Goal: Transaction & Acquisition: Purchase product/service

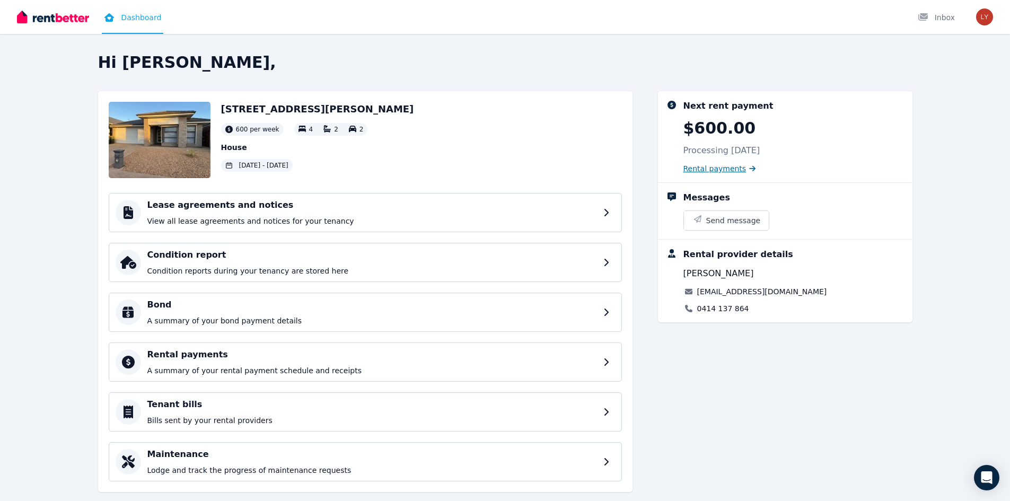
click at [714, 171] on span "Rental payments" at bounding box center [714, 168] width 63 height 11
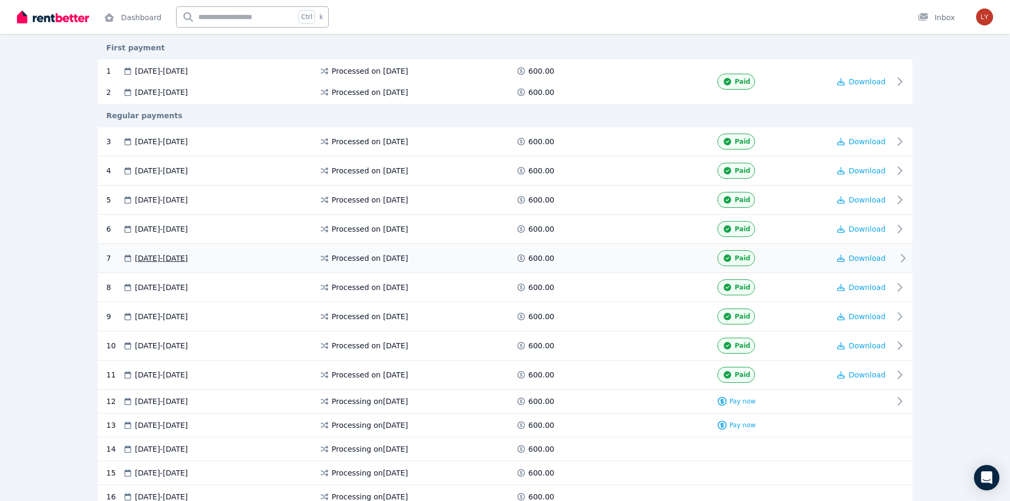
scroll to position [212, 0]
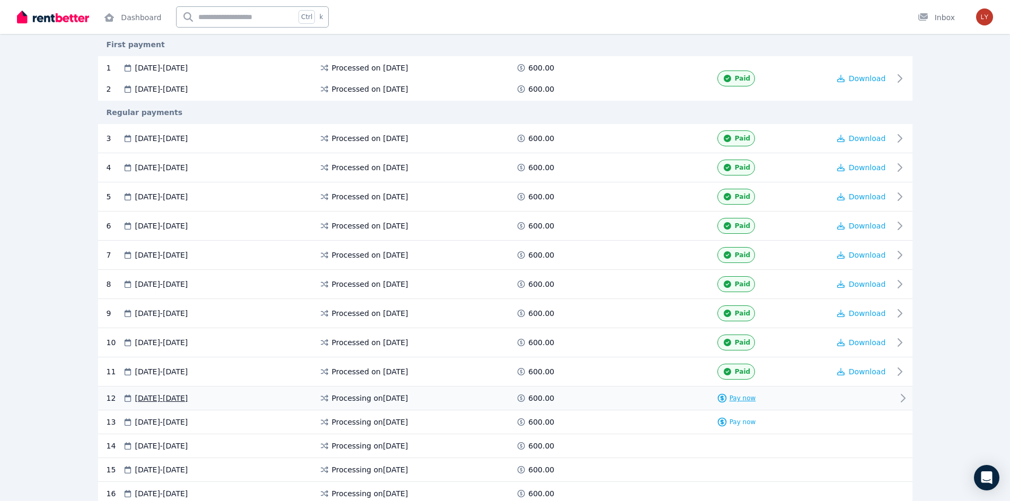
click at [739, 397] on span "Pay now" at bounding box center [742, 398] width 26 height 8
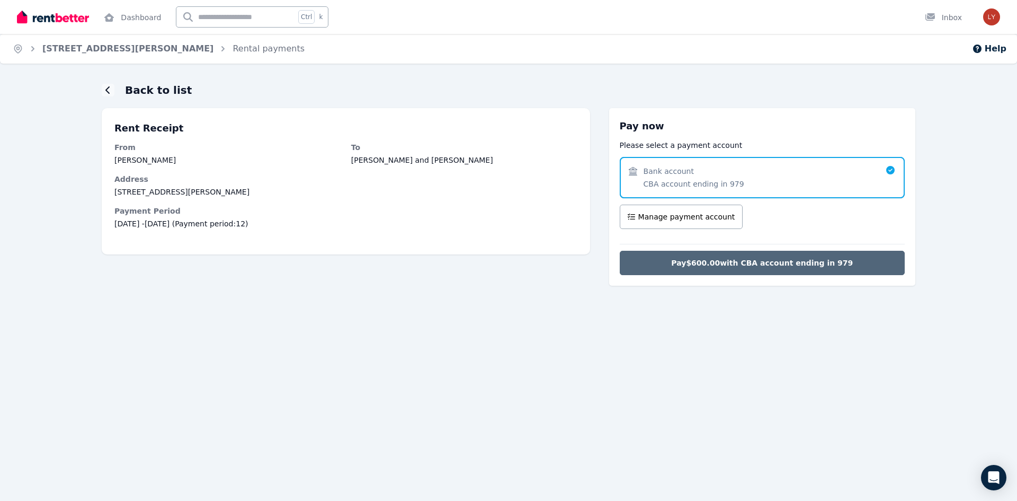
click at [764, 261] on span "Pay $600.00 with CBA account ending in 979" at bounding box center [762, 263] width 182 height 11
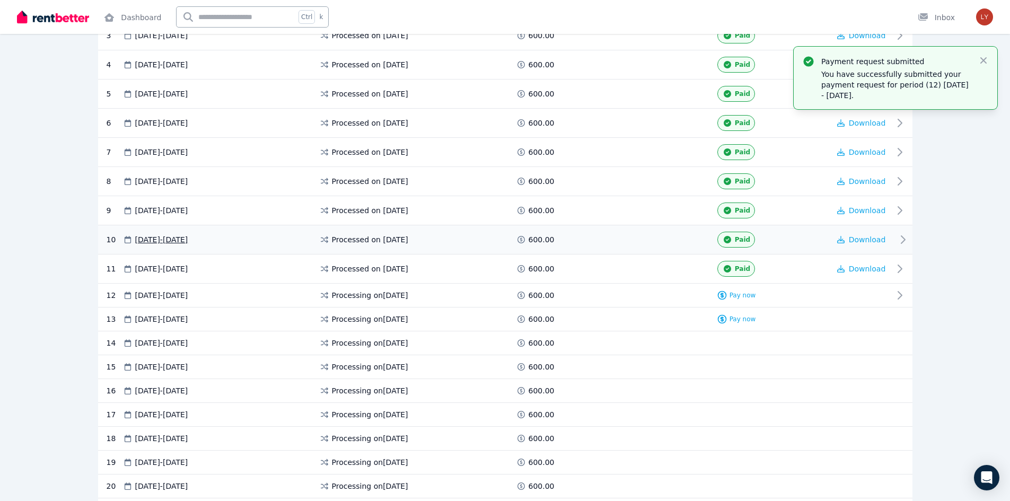
scroll to position [371, 0]
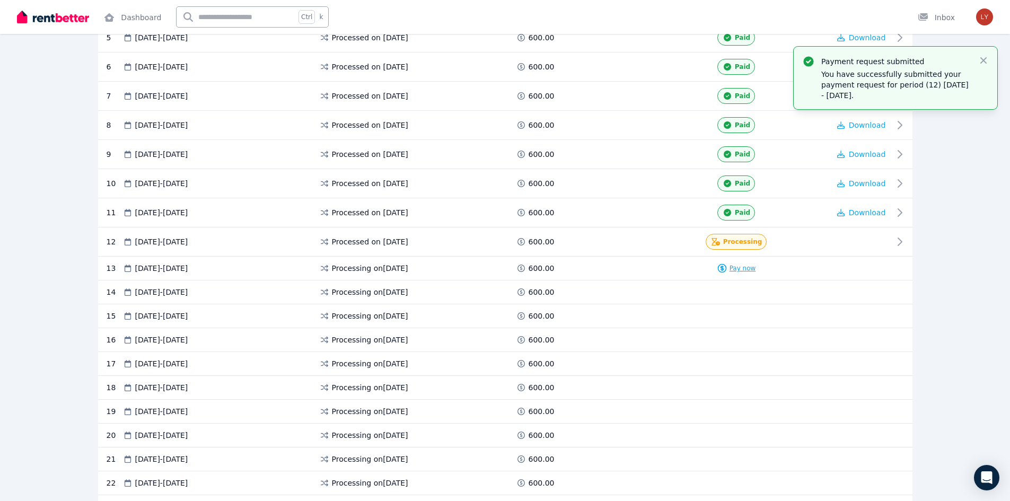
click at [746, 271] on span "Pay now" at bounding box center [742, 268] width 26 height 8
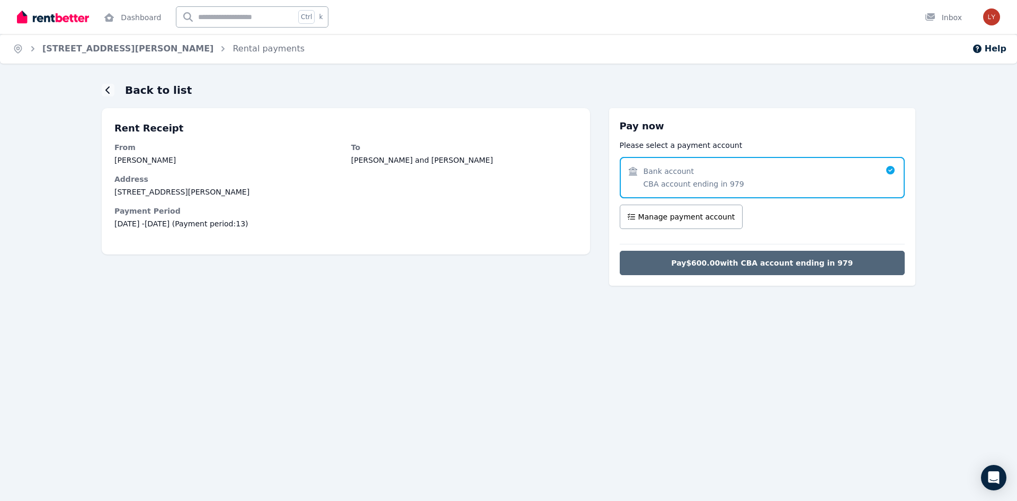
click at [755, 262] on span "Pay $600.00 with CBA account ending in 979" at bounding box center [762, 263] width 182 height 11
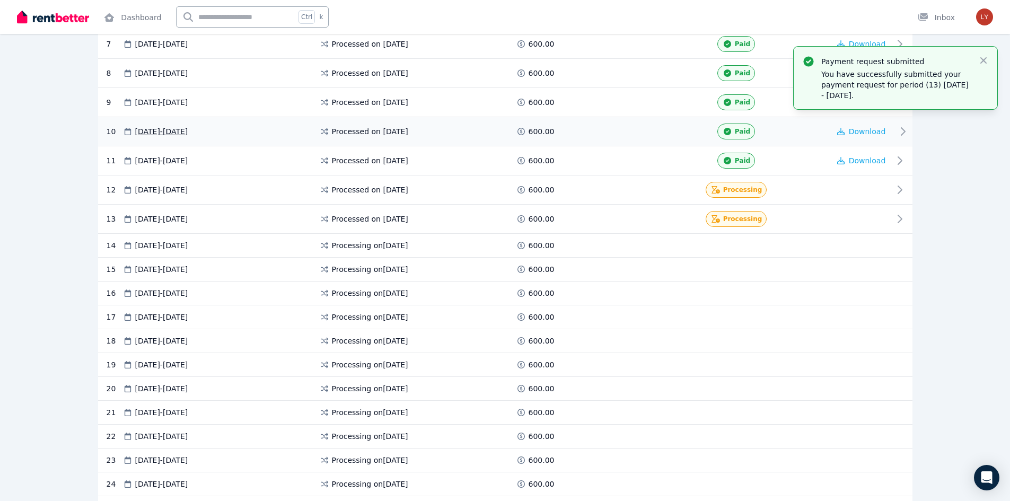
scroll to position [424, 0]
